Goal: Information Seeking & Learning: Learn about a topic

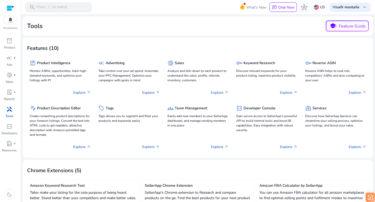
click at [9, 111] on span "handyman" at bounding box center [9, 109] width 6 height 6
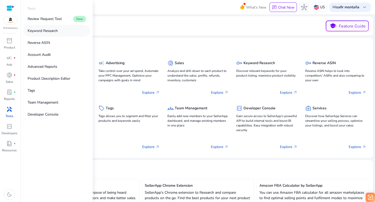
click at [42, 34] on link "Keyword Research" at bounding box center [56, 31] width 67 height 12
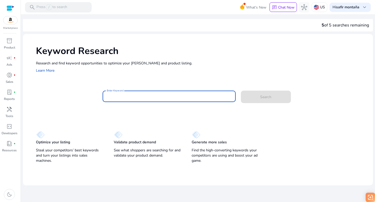
paste input "**********"
type input "**********"
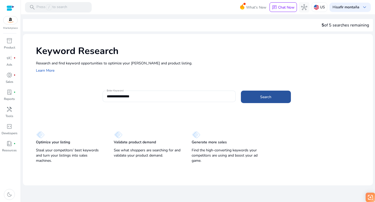
click at [265, 98] on span "Search" at bounding box center [265, 96] width 11 height 5
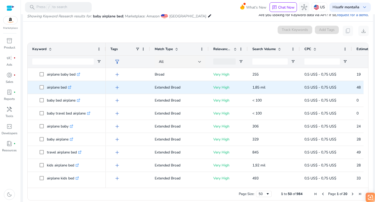
click at [71, 87] on icon ".st0{fill:#2c8af8}" at bounding box center [69, 87] width 3 height 3
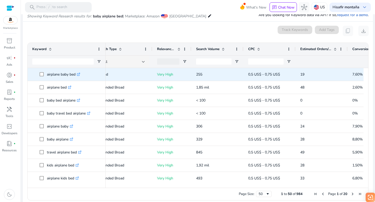
click at [79, 74] on icon ".st0{fill:#2c8af8}" at bounding box center [78, 74] width 3 height 3
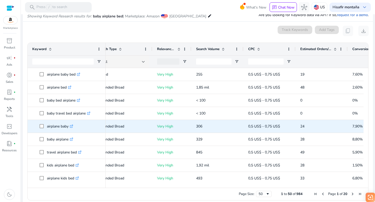
click at [73, 126] on icon ".st0{fill:#2c8af8}" at bounding box center [71, 126] width 3 height 3
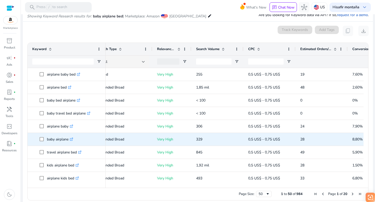
click at [73, 139] on icon at bounding box center [72, 139] width 2 height 2
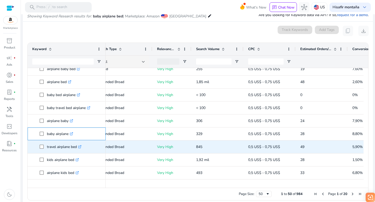
scroll to position [6, 0]
click at [80, 146] on icon ".st0{fill:#2c8af8}" at bounding box center [79, 146] width 3 height 3
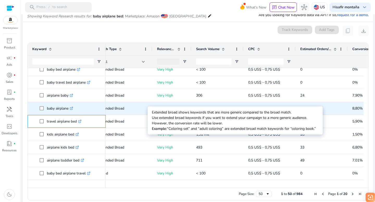
scroll to position [32, 0]
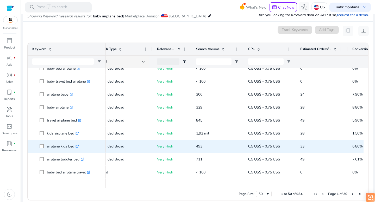
click at [78, 146] on icon ".st0{fill:#2c8af8}" at bounding box center [76, 146] width 3 height 3
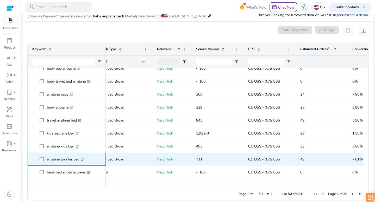
click at [82, 159] on icon at bounding box center [82, 159] width 3 height 3
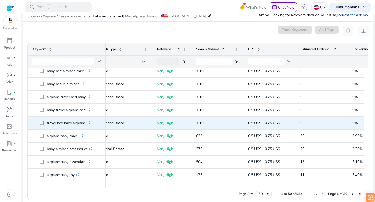
scroll to position [91, 0]
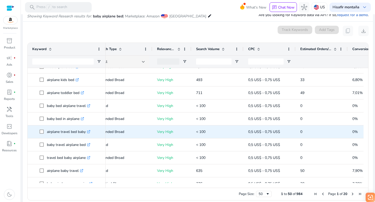
click at [90, 131] on icon ".st0{fill:#2c8af8}" at bounding box center [88, 131] width 3 height 3
click at [90, 132] on icon ".st0{fill:#2c8af8}" at bounding box center [88, 131] width 3 height 3
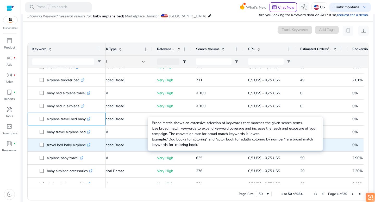
scroll to position [130, 0]
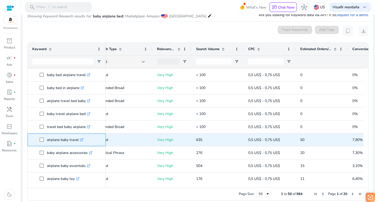
click at [83, 140] on icon at bounding box center [82, 139] width 2 height 2
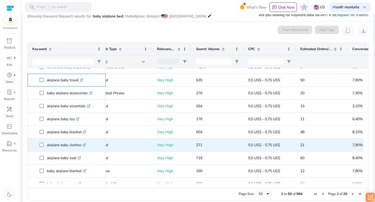
scroll to position [190, 0]
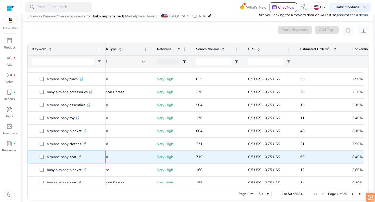
click at [81, 157] on icon ".st0{fill:#2c8af8}" at bounding box center [79, 157] width 3 height 3
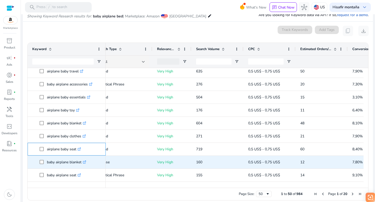
scroll to position [214, 0]
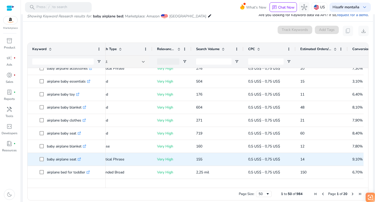
click at [80, 159] on icon ".st0{fill:#2c8af8}" at bounding box center [79, 159] width 3 height 3
